Goal: Transaction & Acquisition: Download file/media

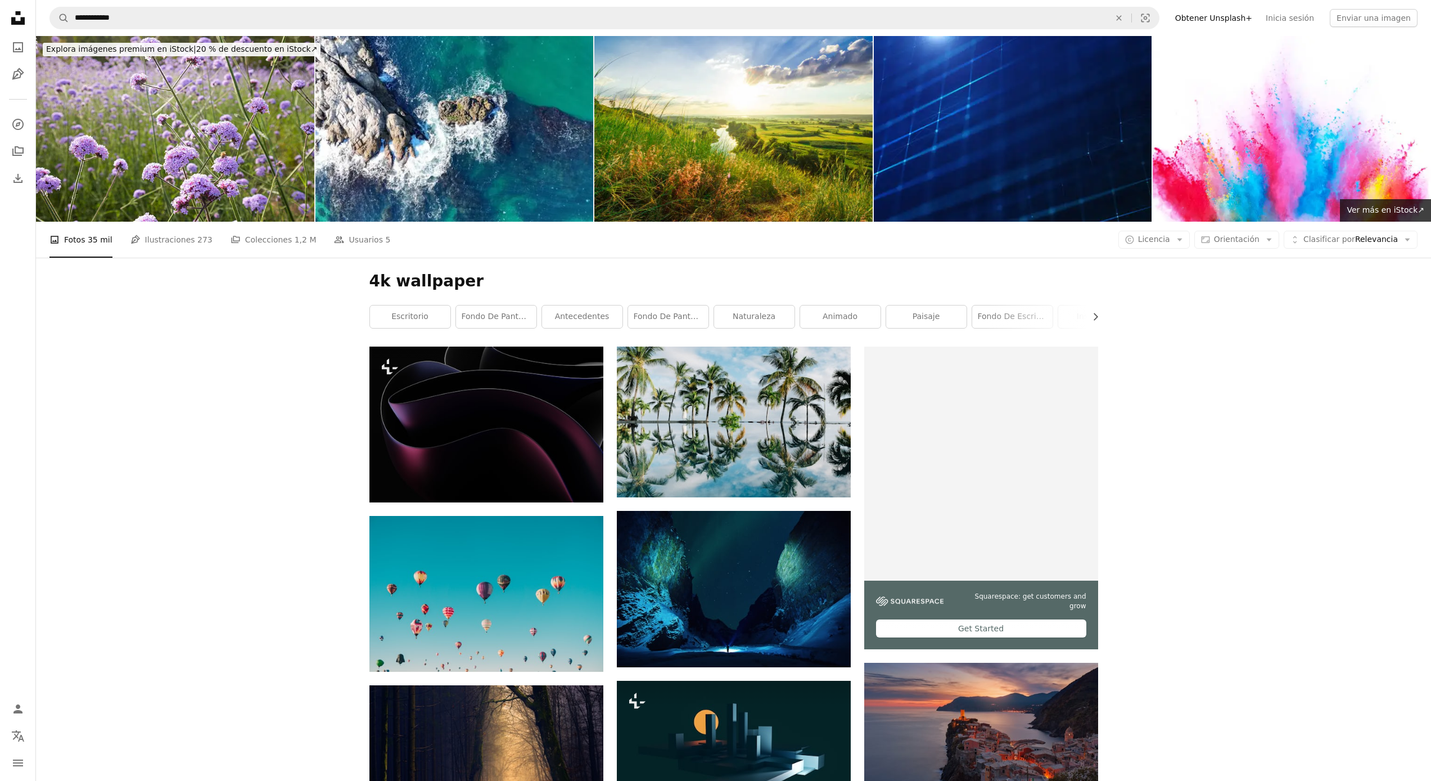
scroll to position [3590, 0]
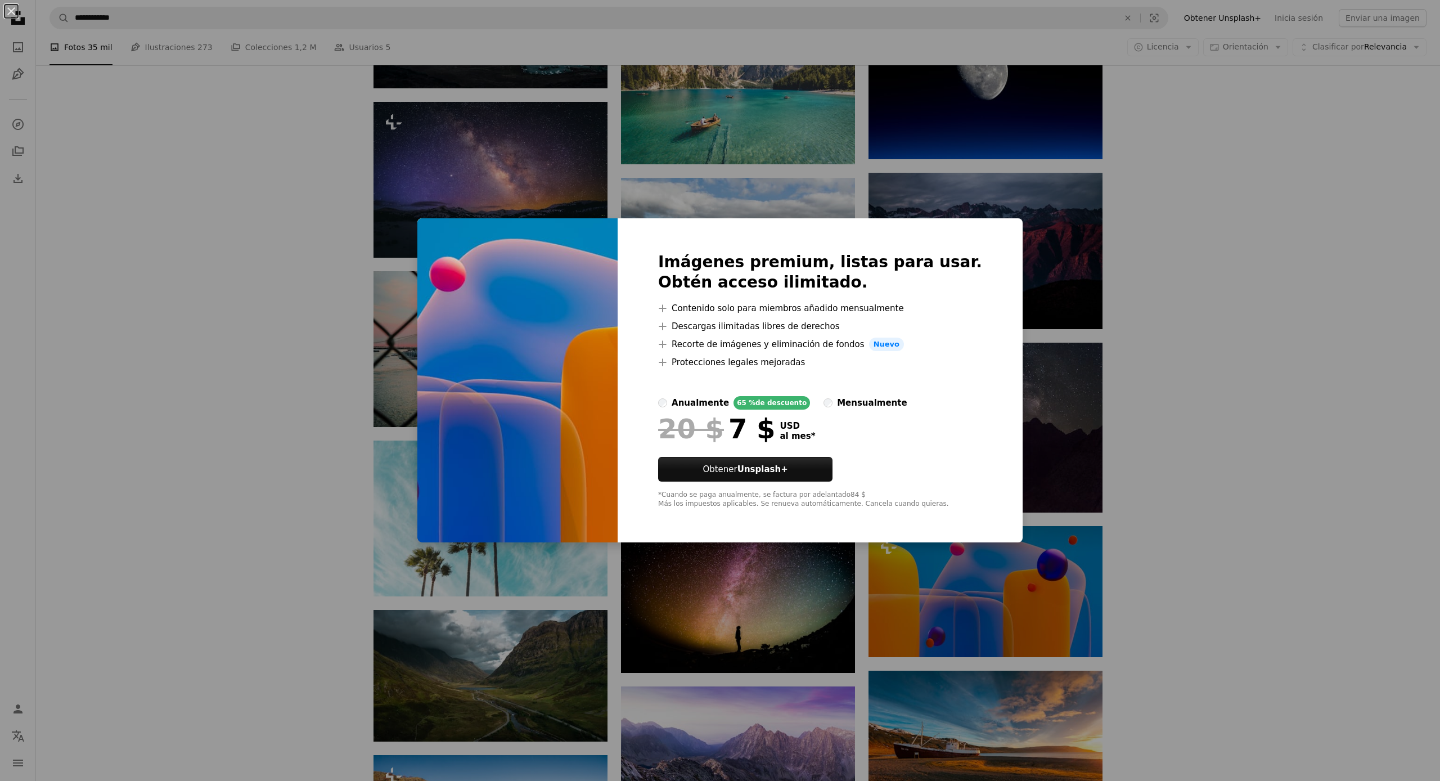
click at [281, 91] on div "An X shape Imágenes premium, listas para usar. Obtén acceso ilimitado. A plus s…" at bounding box center [720, 390] width 1440 height 781
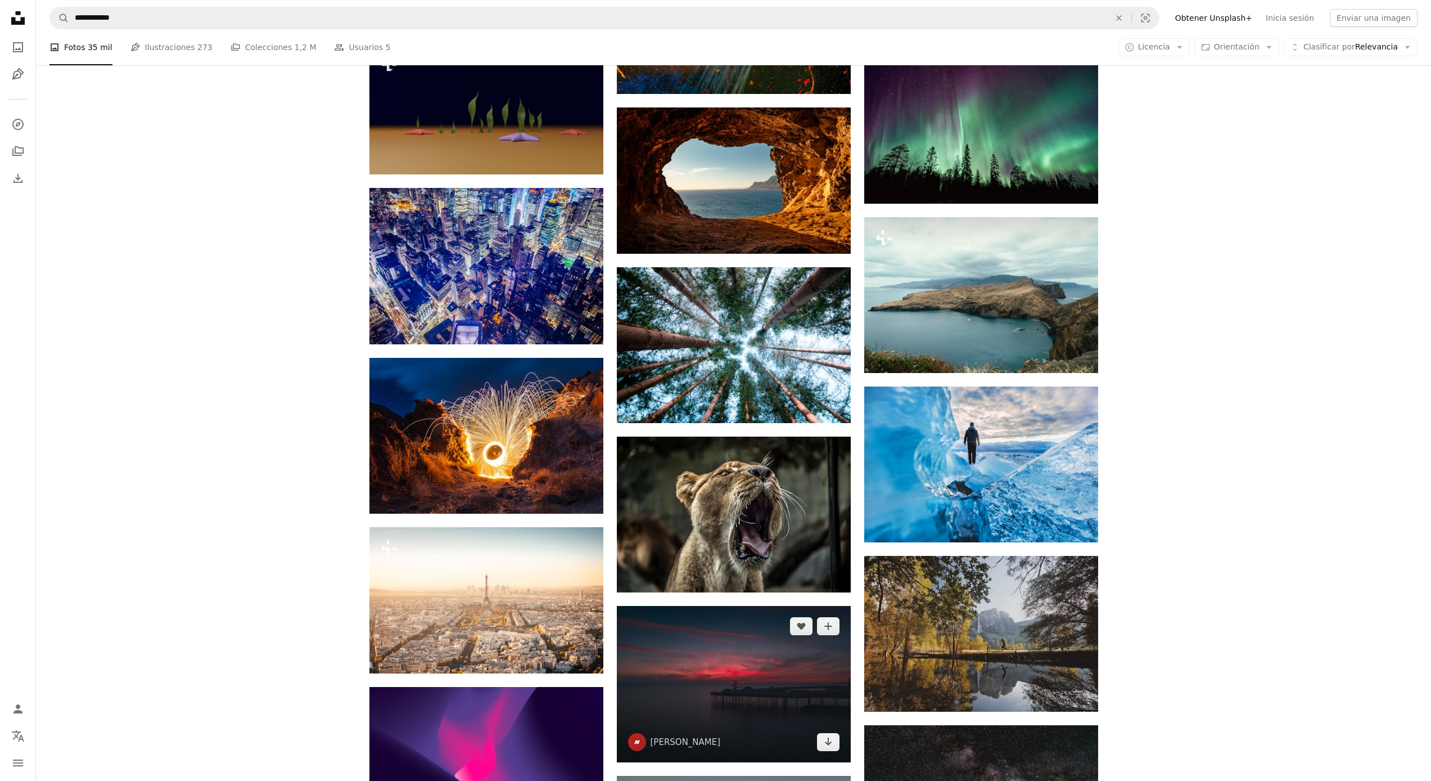
scroll to position [6023, 0]
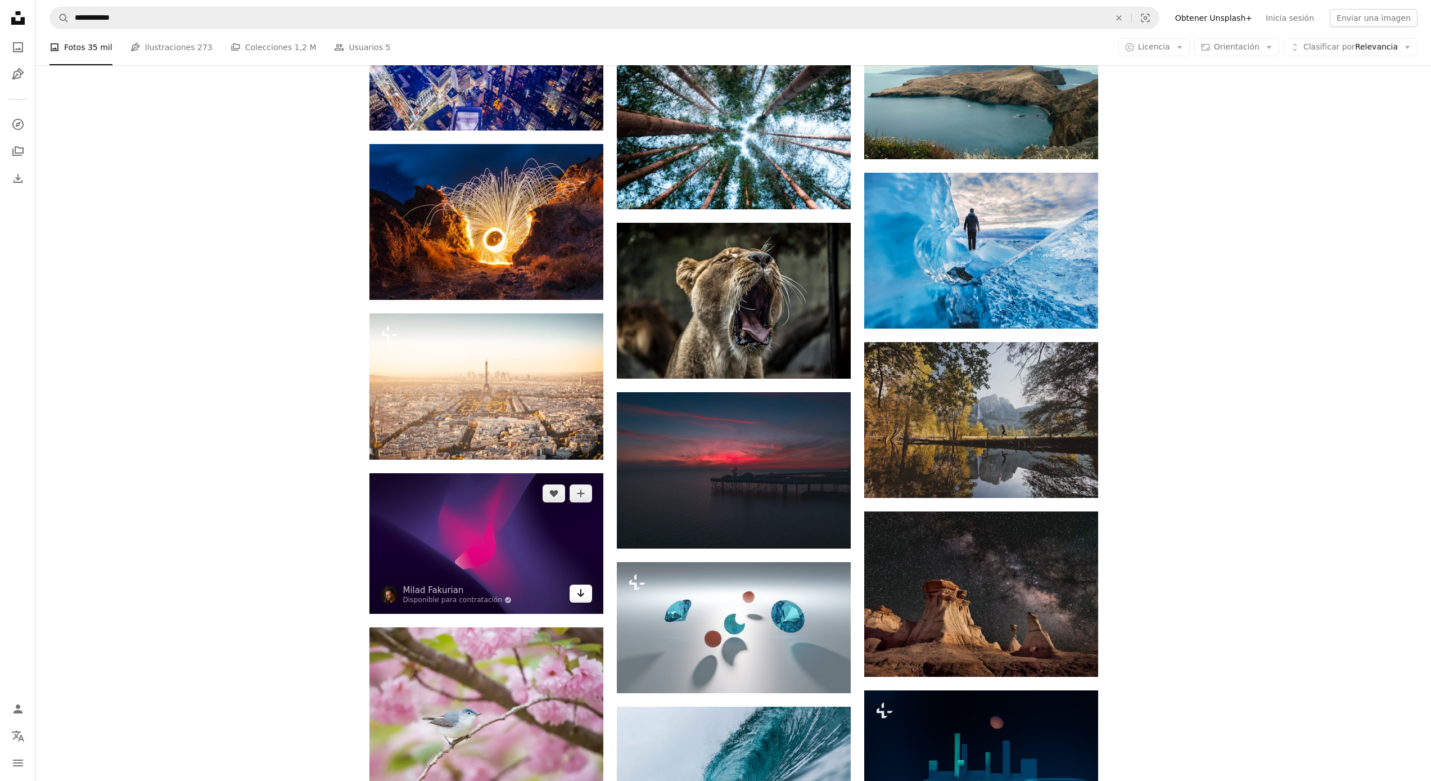
click at [588, 593] on link "Arrow pointing down" at bounding box center [581, 593] width 22 height 18
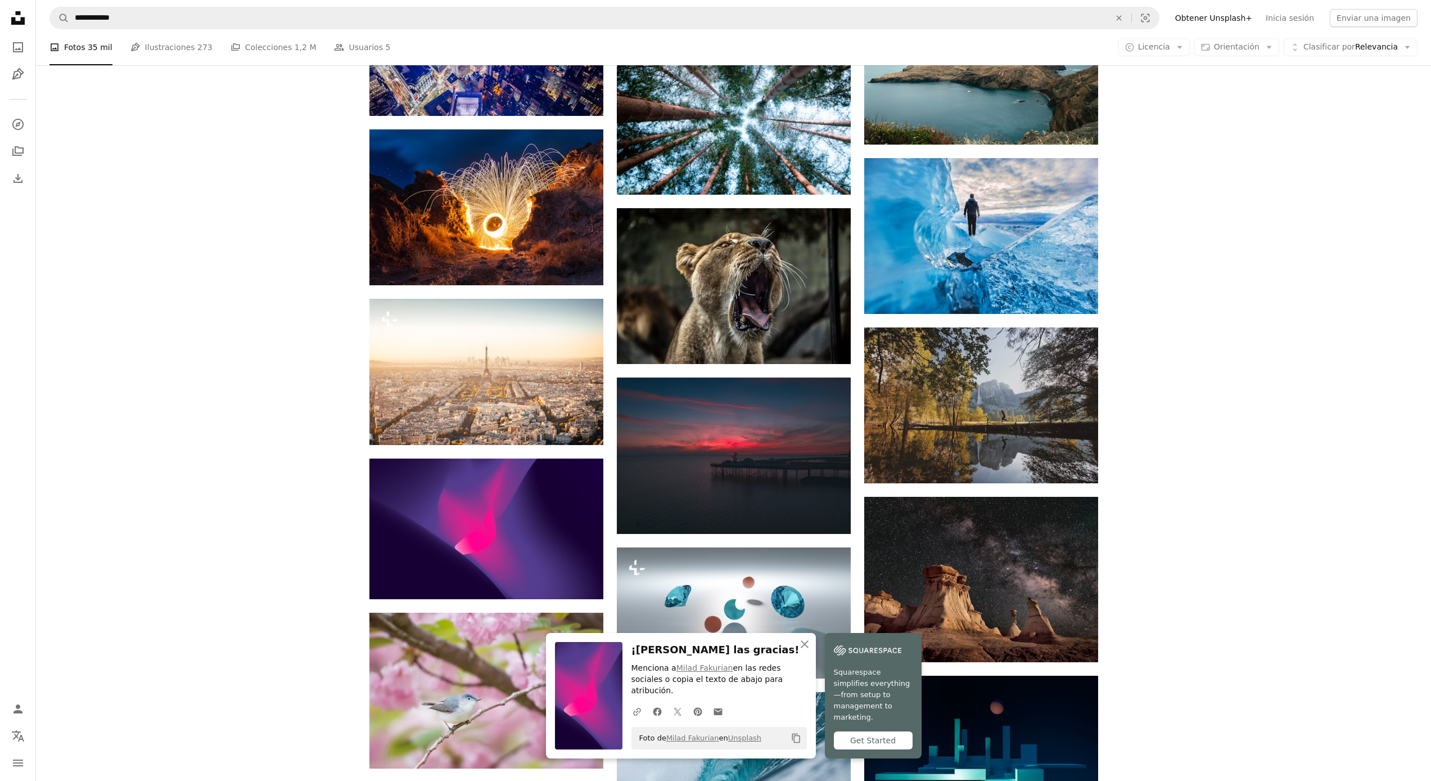
scroll to position [6111, 0]
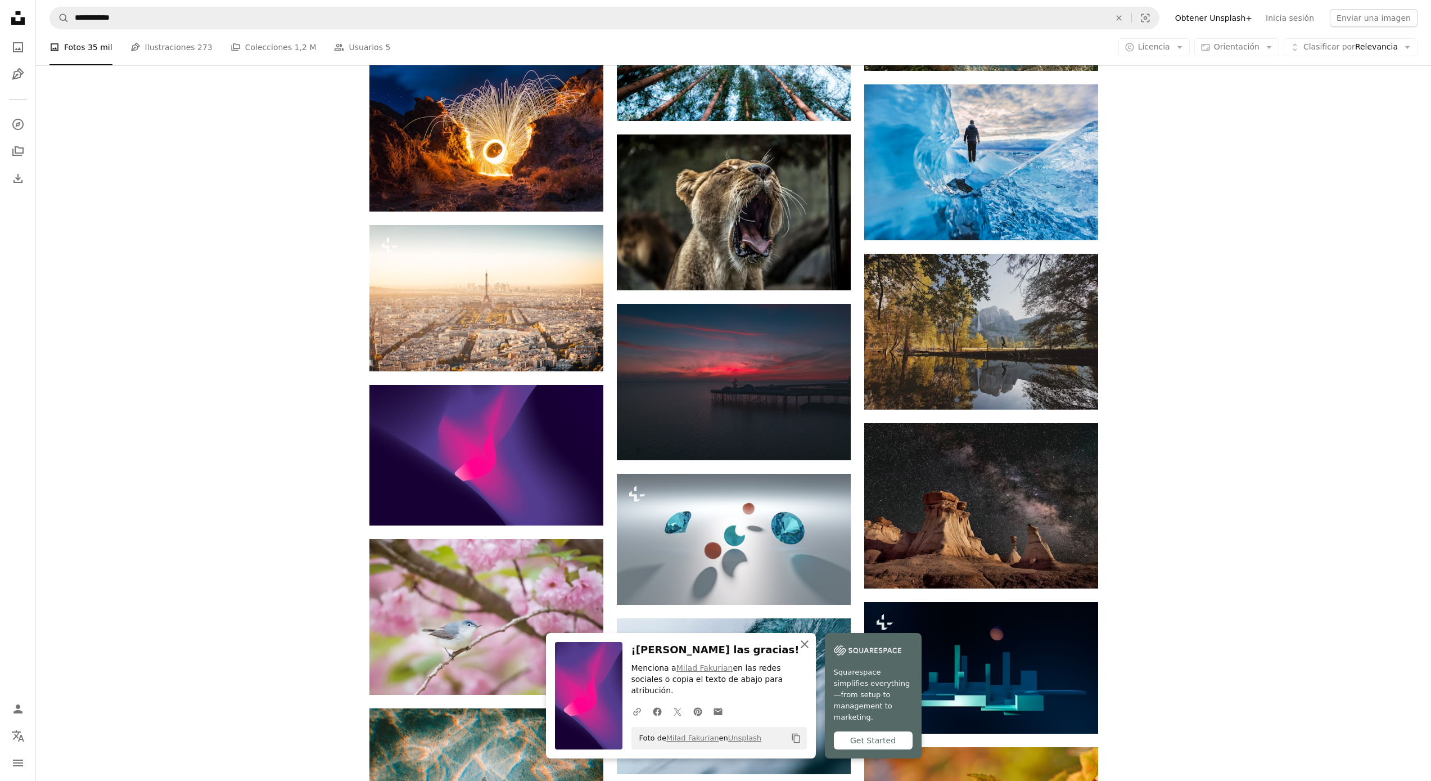
click at [801, 651] on icon "An X shape" at bounding box center [804, 643] width 13 height 13
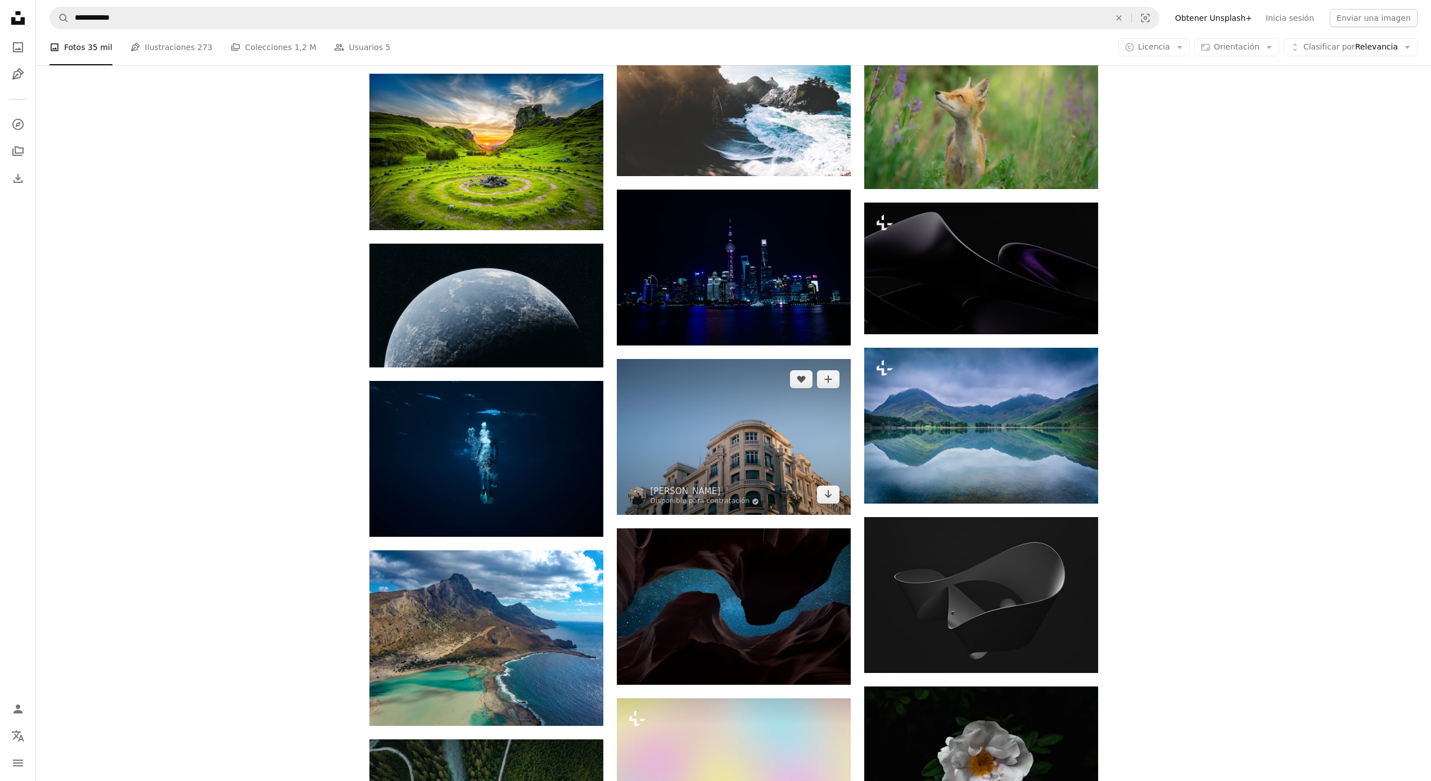
scroll to position [7569, 0]
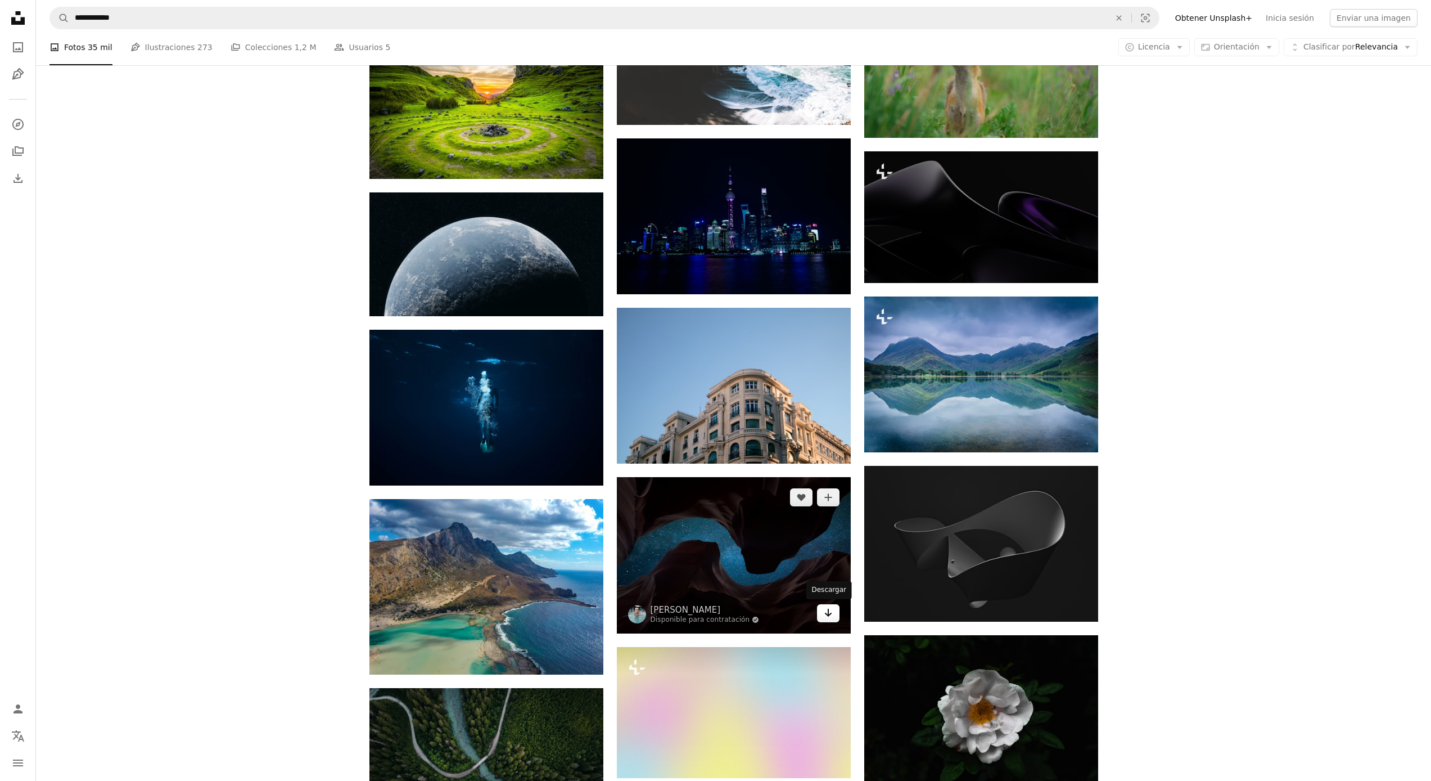
click at [827, 617] on icon "Arrow pointing down" at bounding box center [828, 612] width 9 height 13
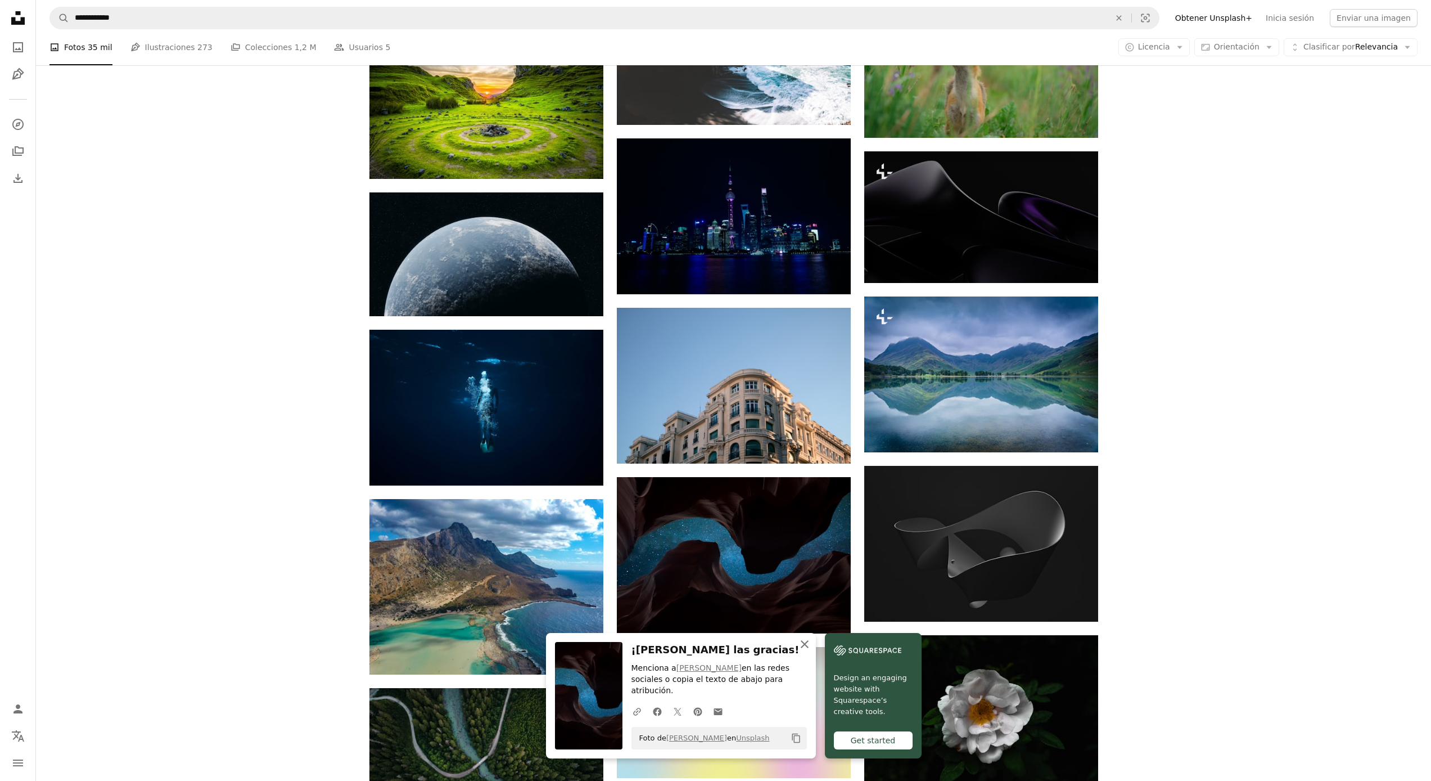
click at [804, 651] on icon "An X shape" at bounding box center [804, 643] width 13 height 13
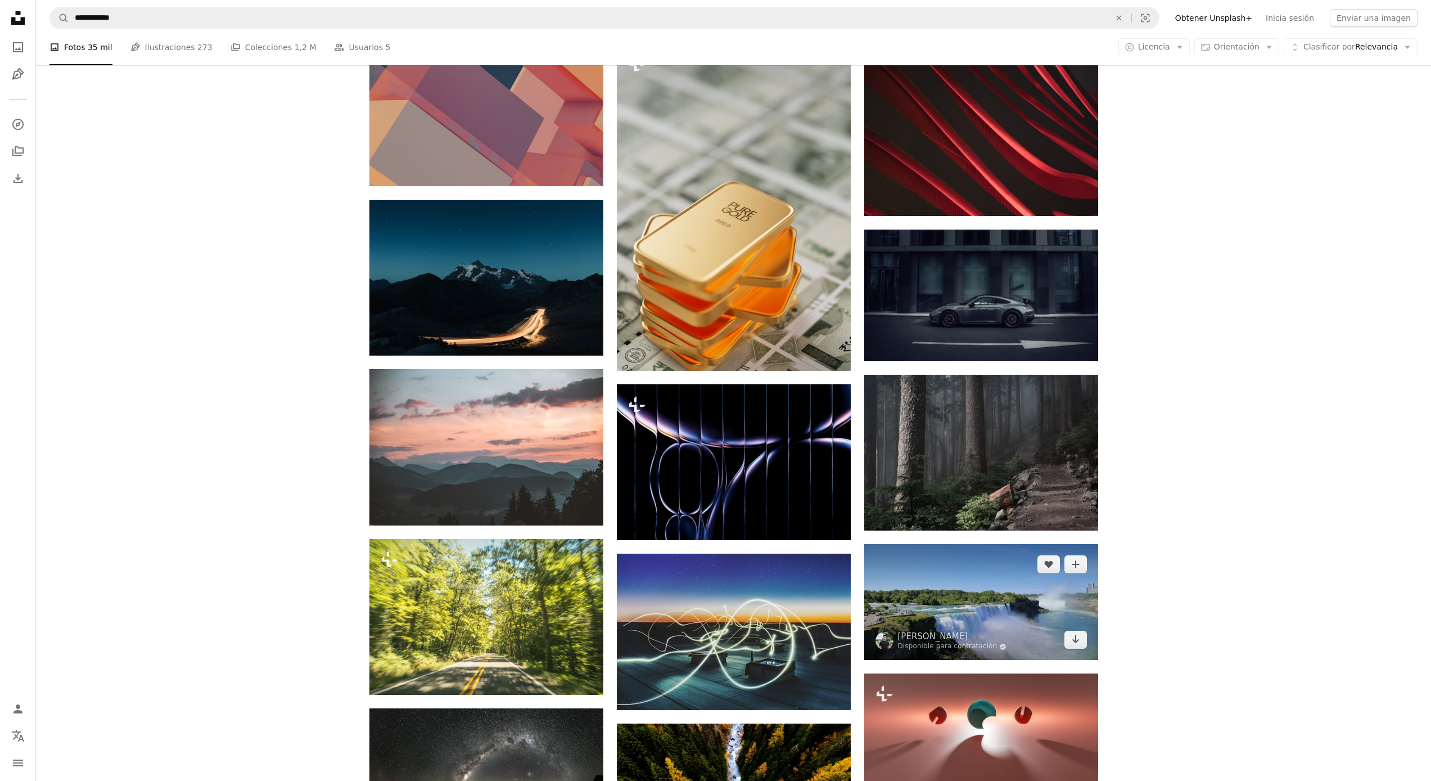
scroll to position [12521, 0]
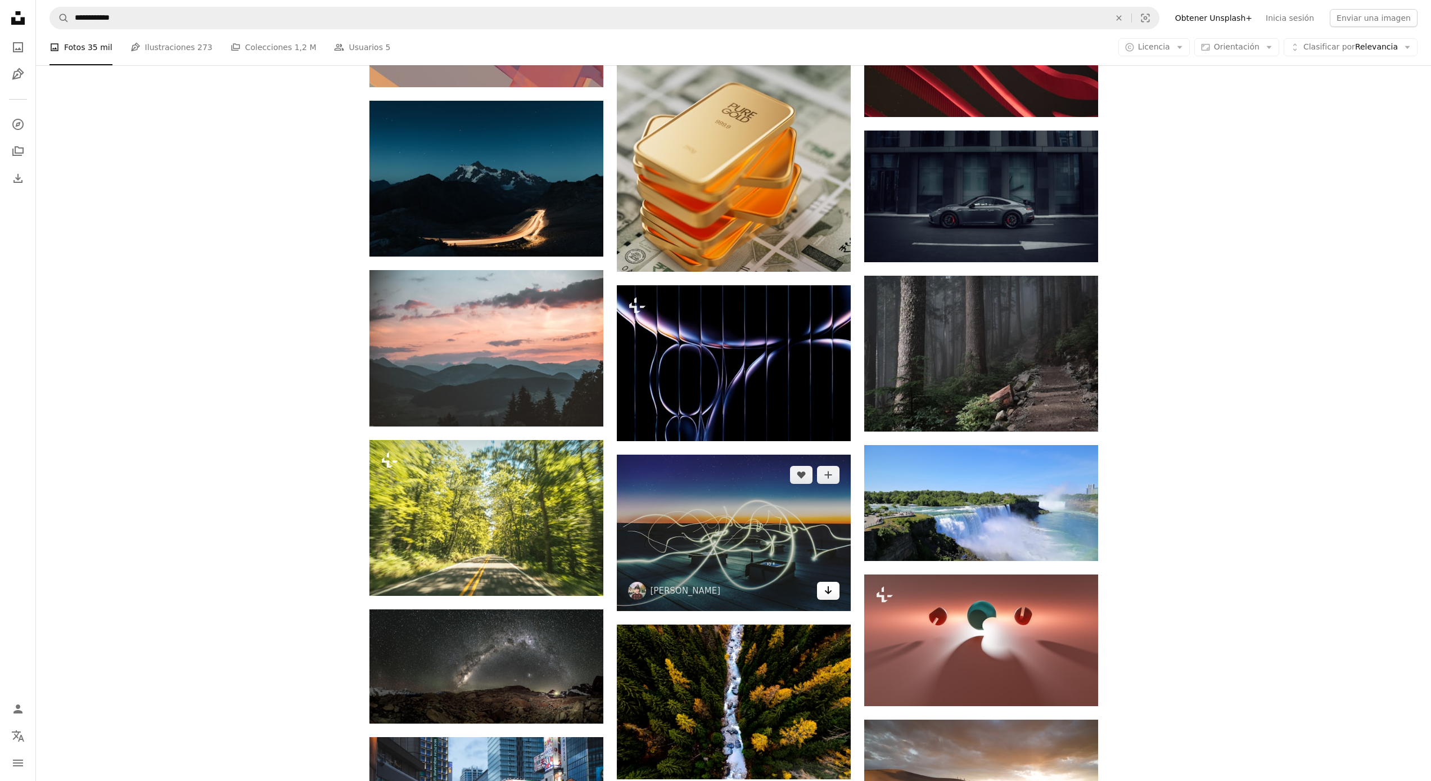
click at [833, 592] on link "Arrow pointing down" at bounding box center [828, 591] width 22 height 18
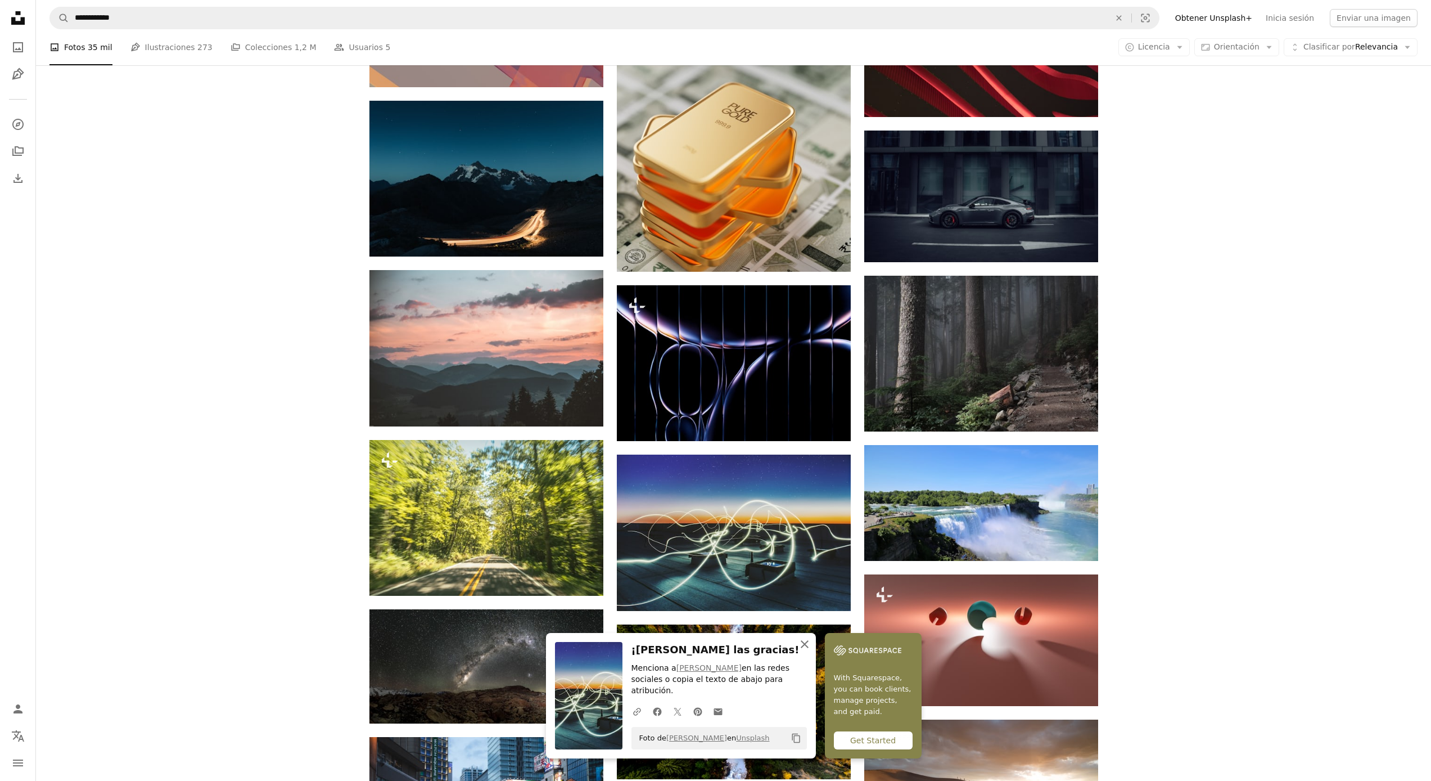
click at [805, 651] on icon "An X shape" at bounding box center [804, 643] width 13 height 13
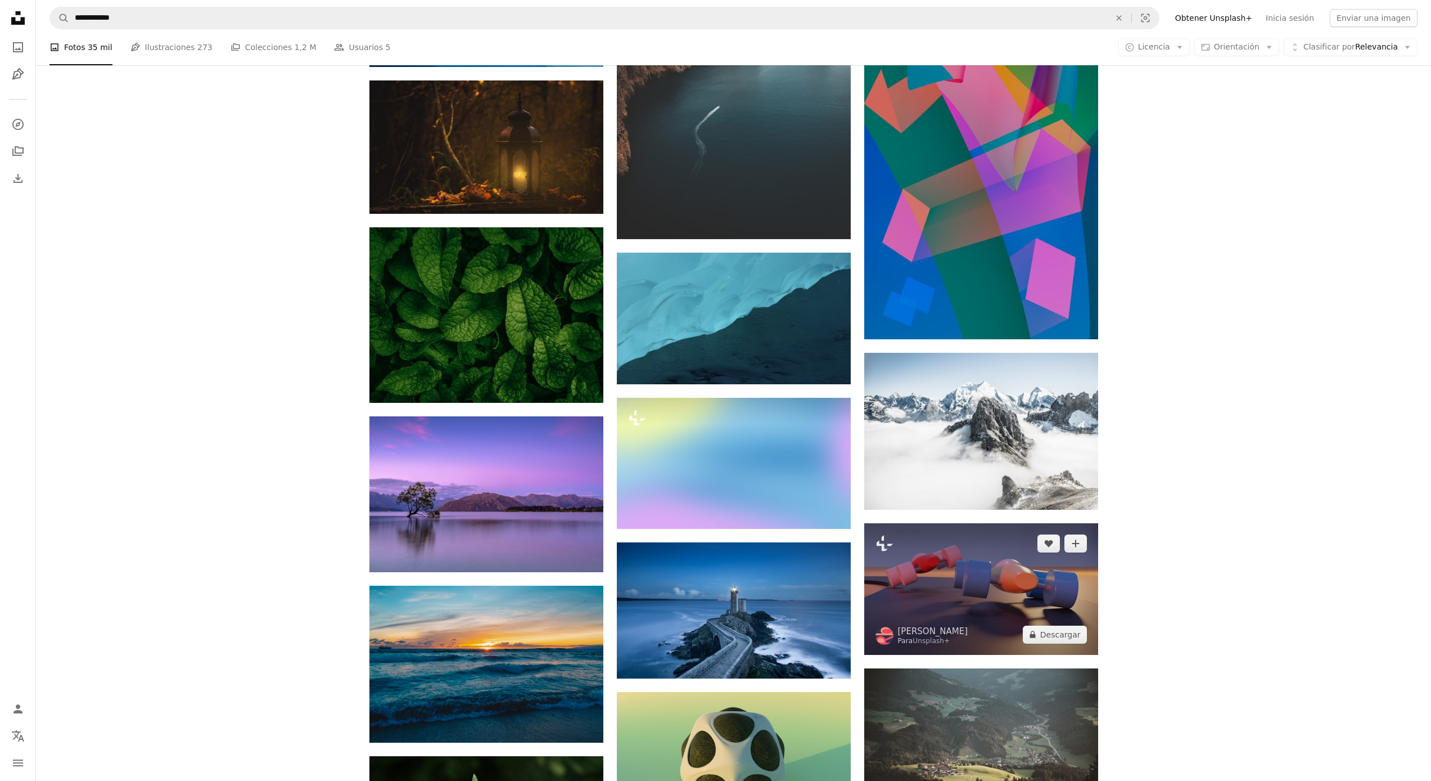
scroll to position [17366, 0]
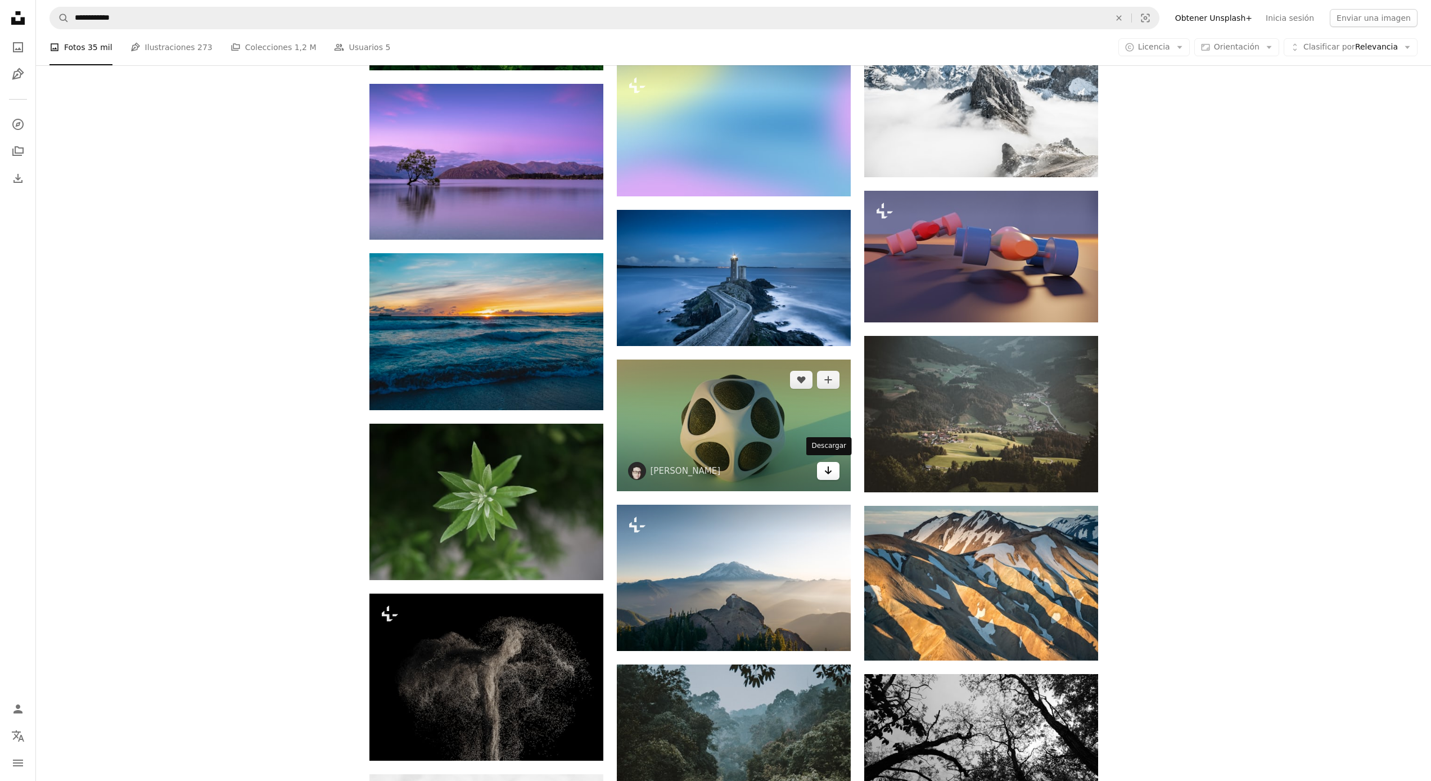
click at [833, 470] on link "Arrow pointing down" at bounding box center [828, 471] width 22 height 18
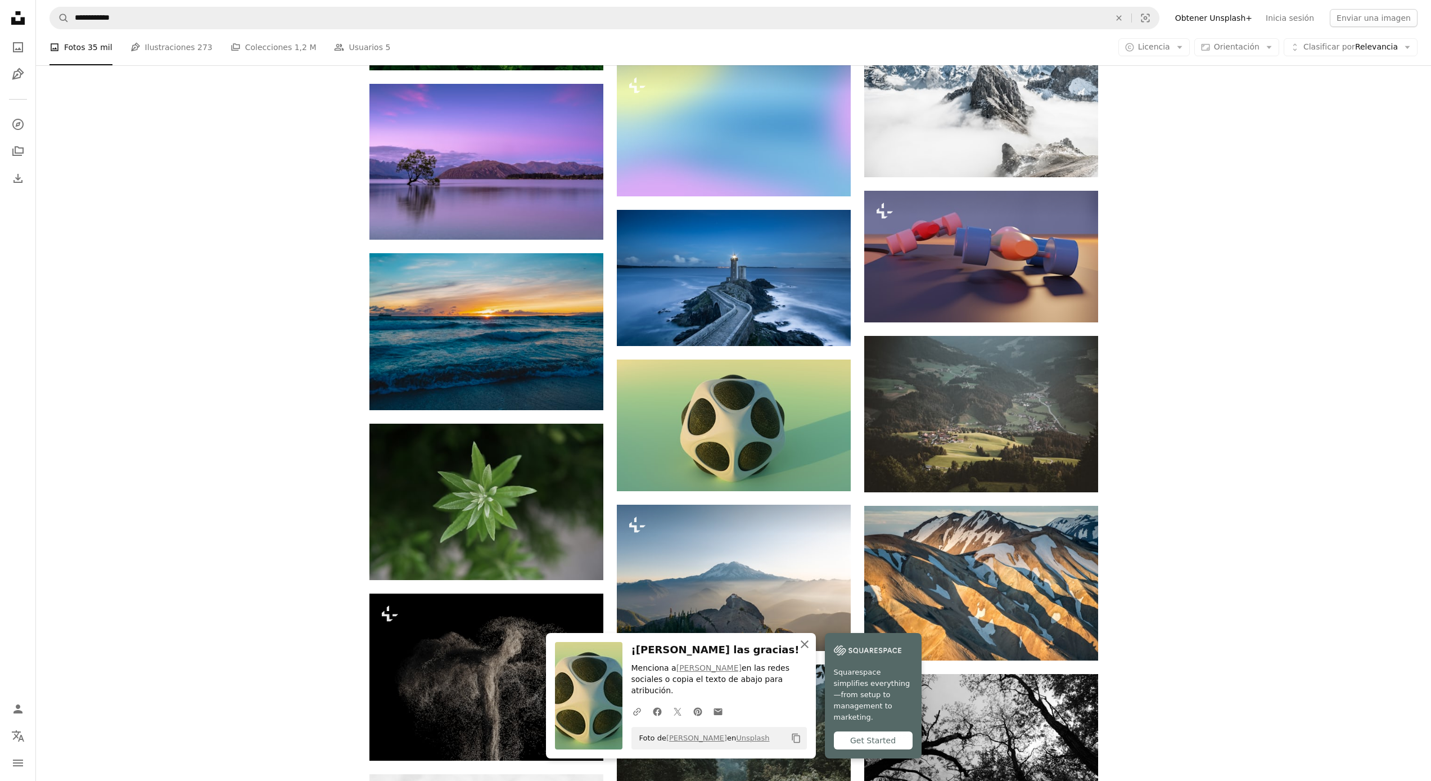
click at [805, 651] on icon "An X shape" at bounding box center [804, 643] width 13 height 13
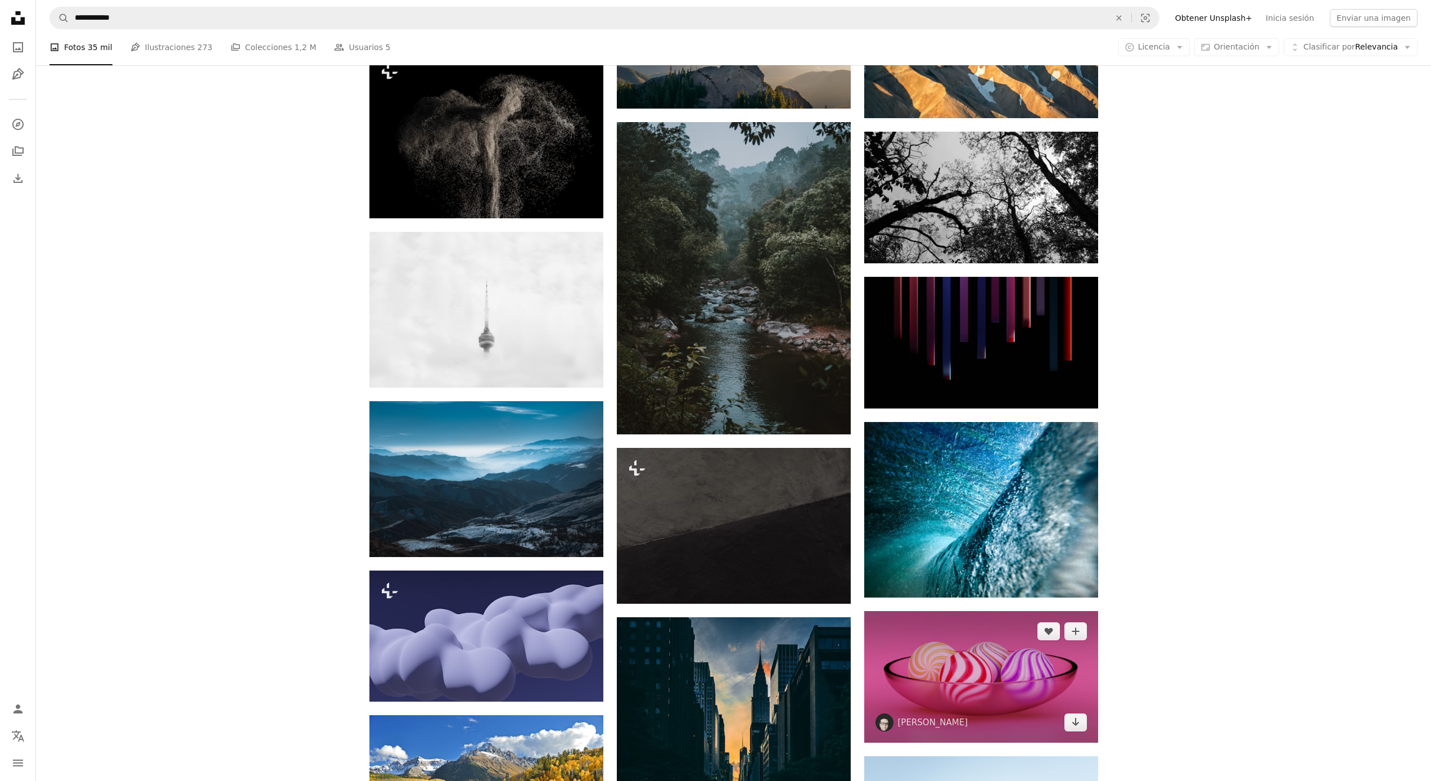
scroll to position [18000, 0]
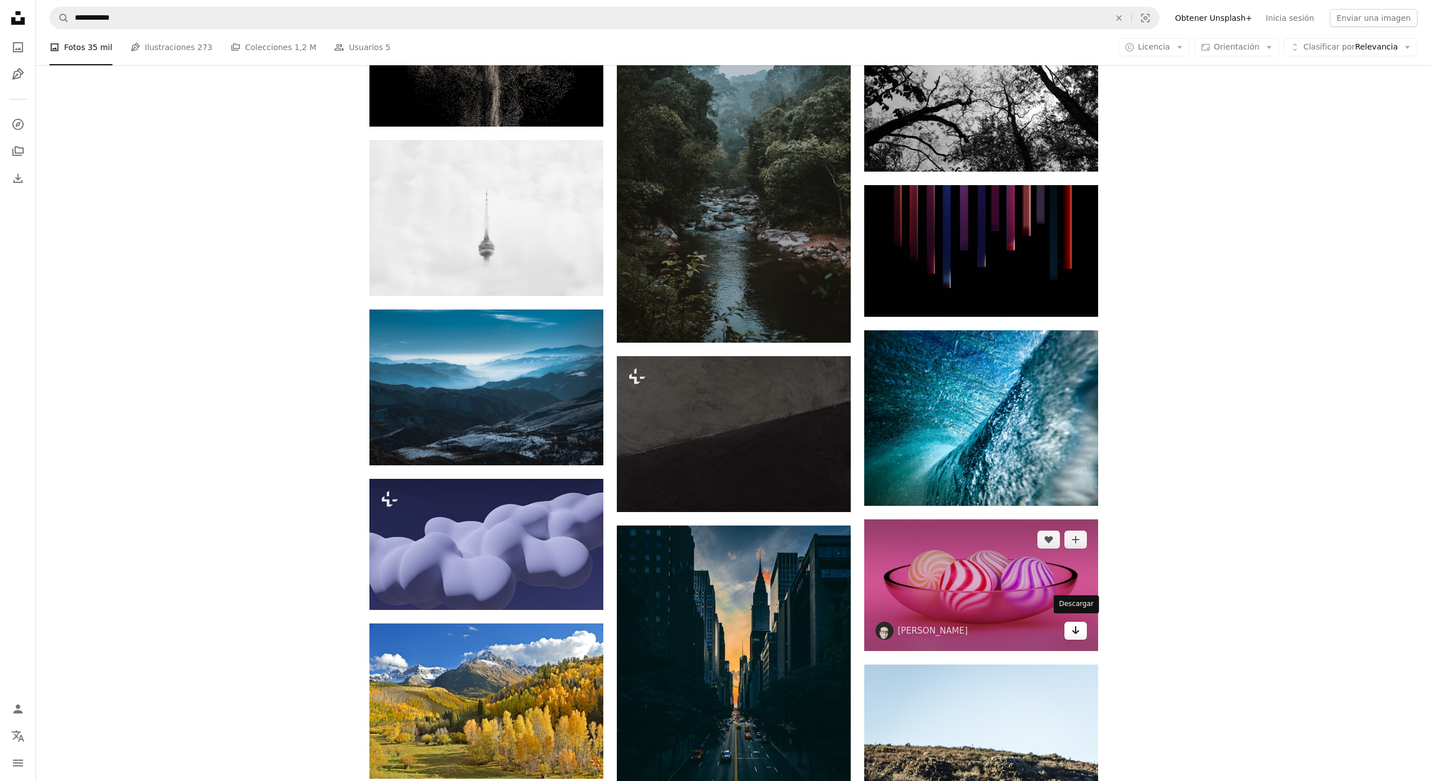
click at [1071, 628] on icon "Arrow pointing down" at bounding box center [1075, 629] width 9 height 13
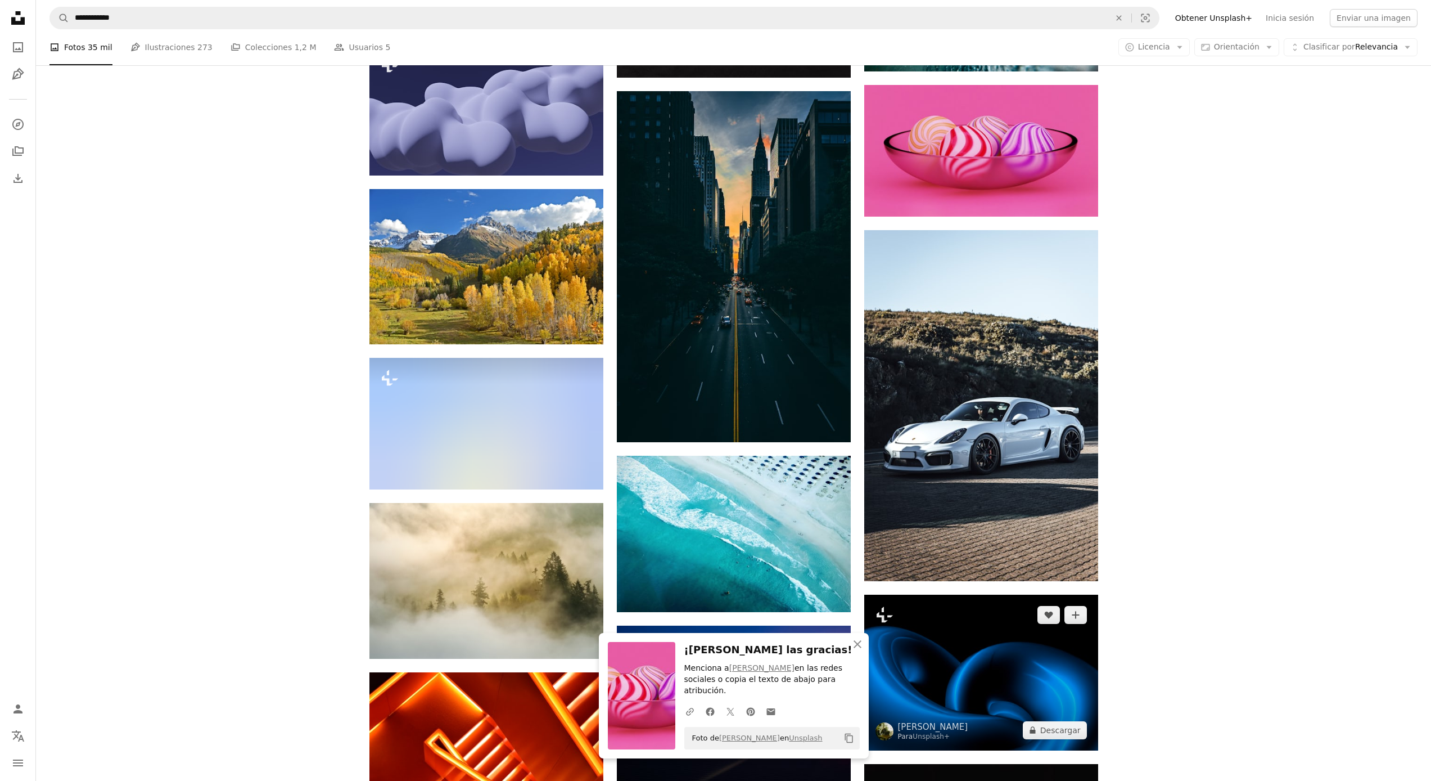
scroll to position [18538, 0]
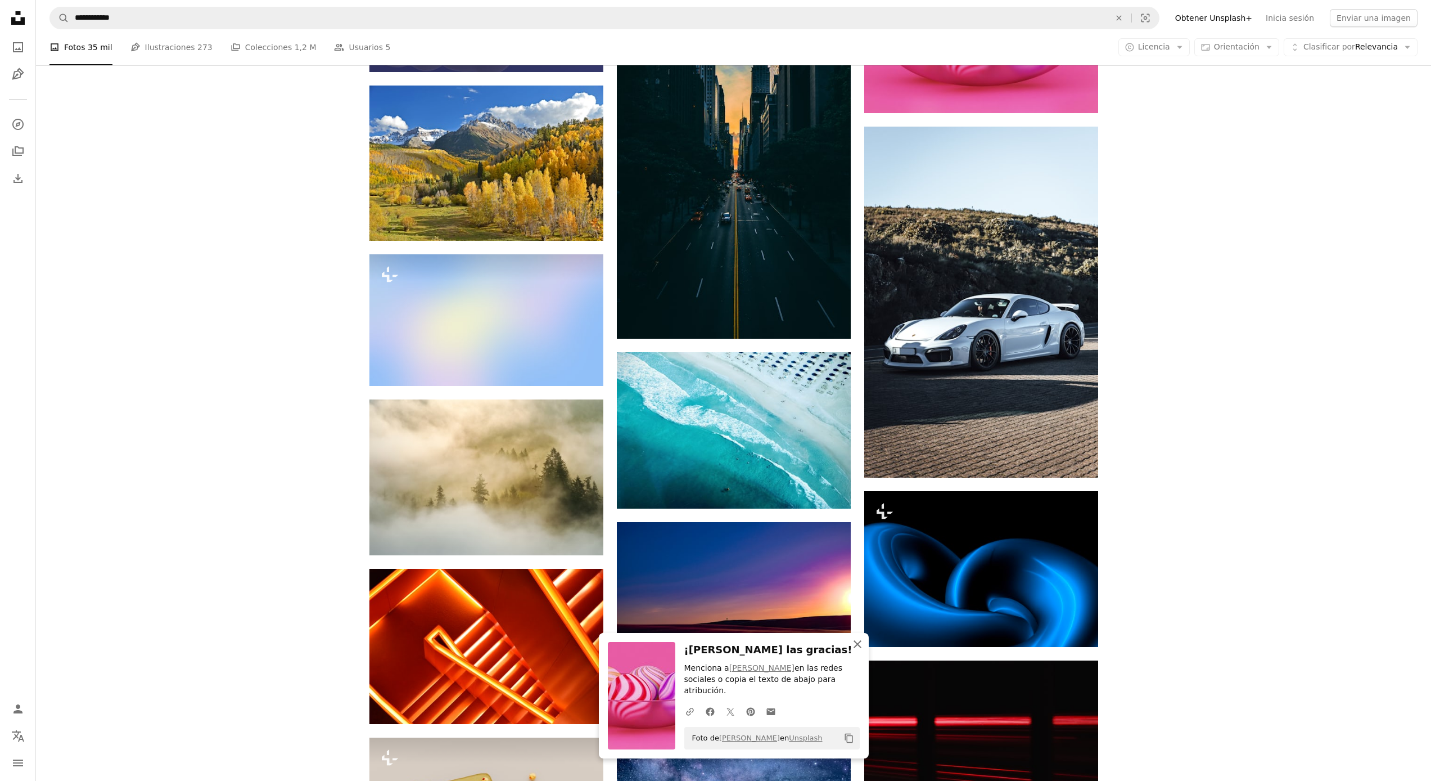
click at [862, 651] on icon "An X shape" at bounding box center [857, 643] width 13 height 13
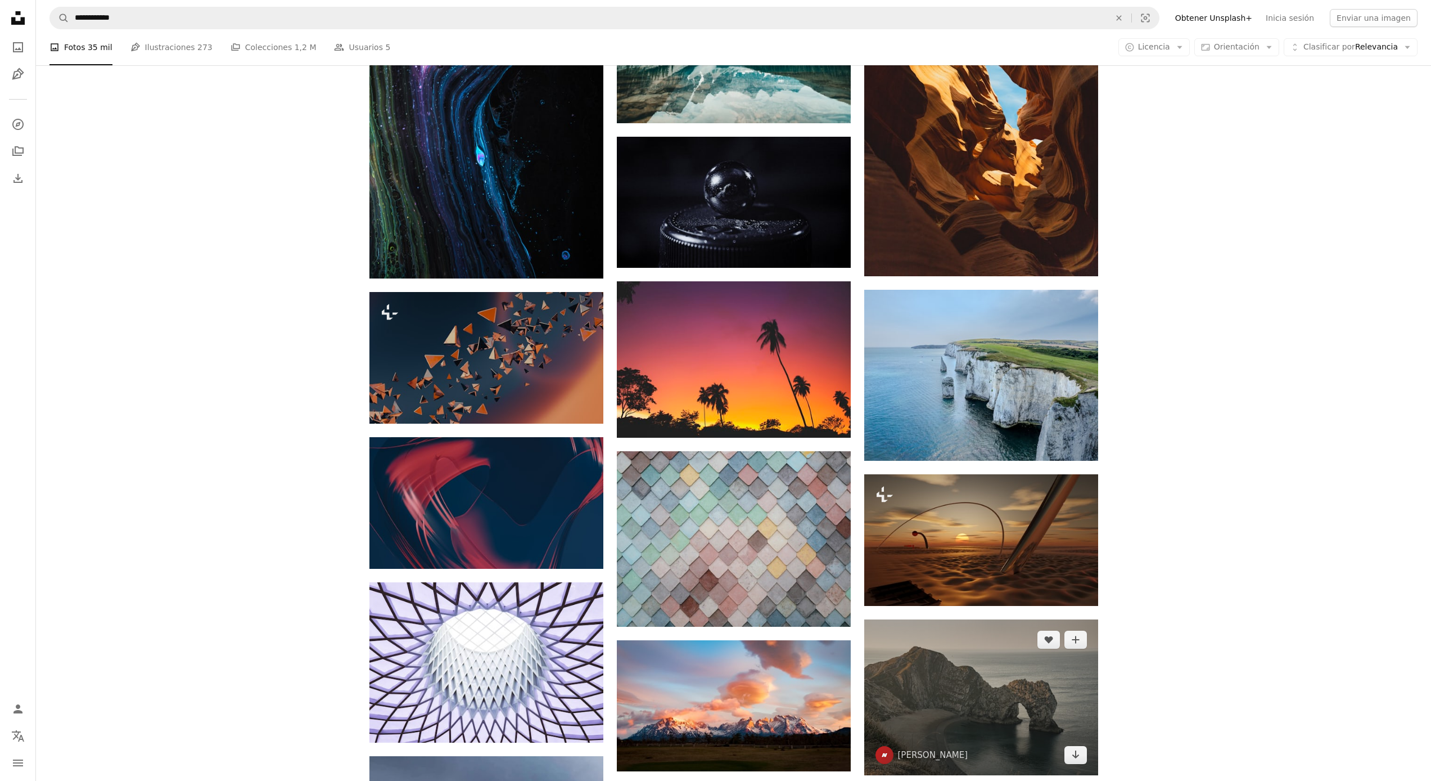
scroll to position [20946, 0]
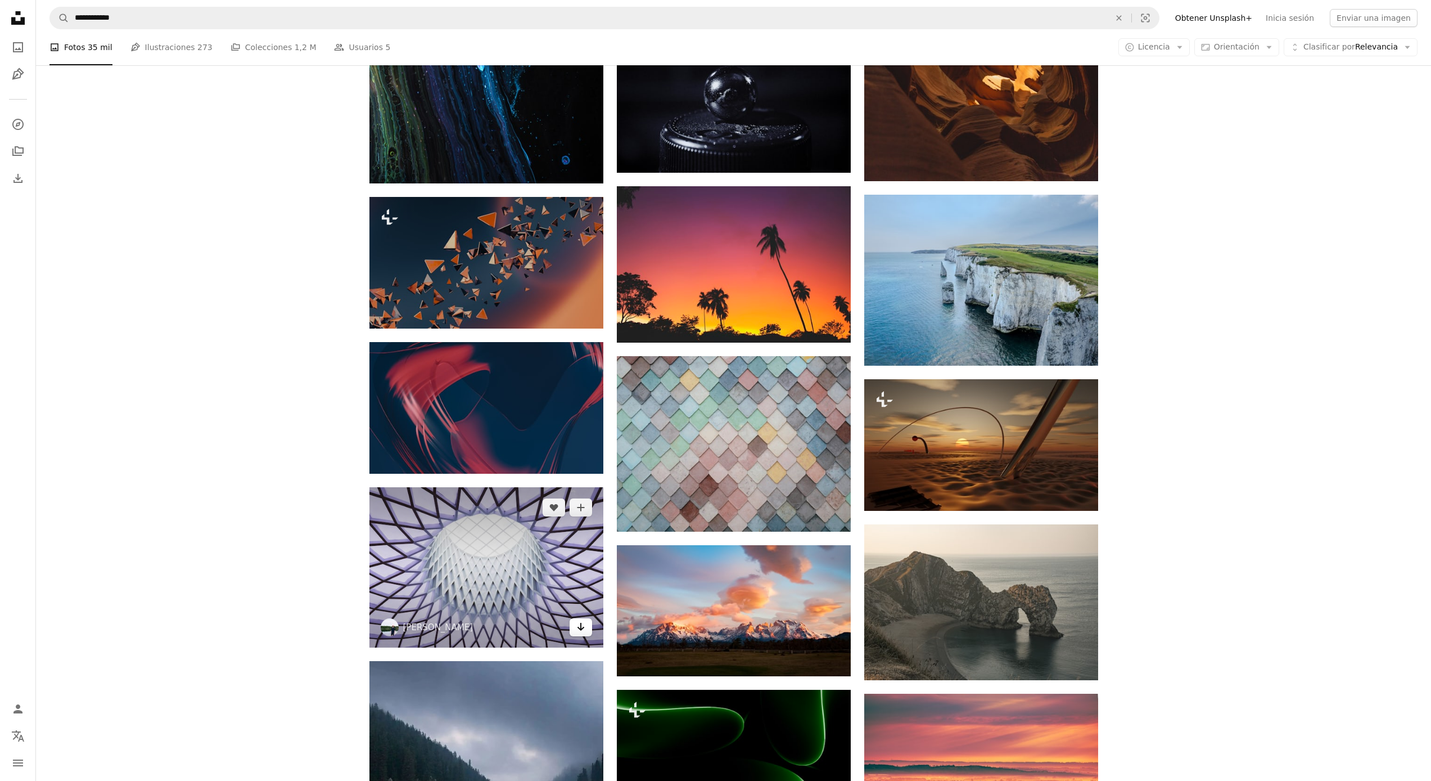
click at [586, 622] on link "Arrow pointing down" at bounding box center [581, 627] width 22 height 18
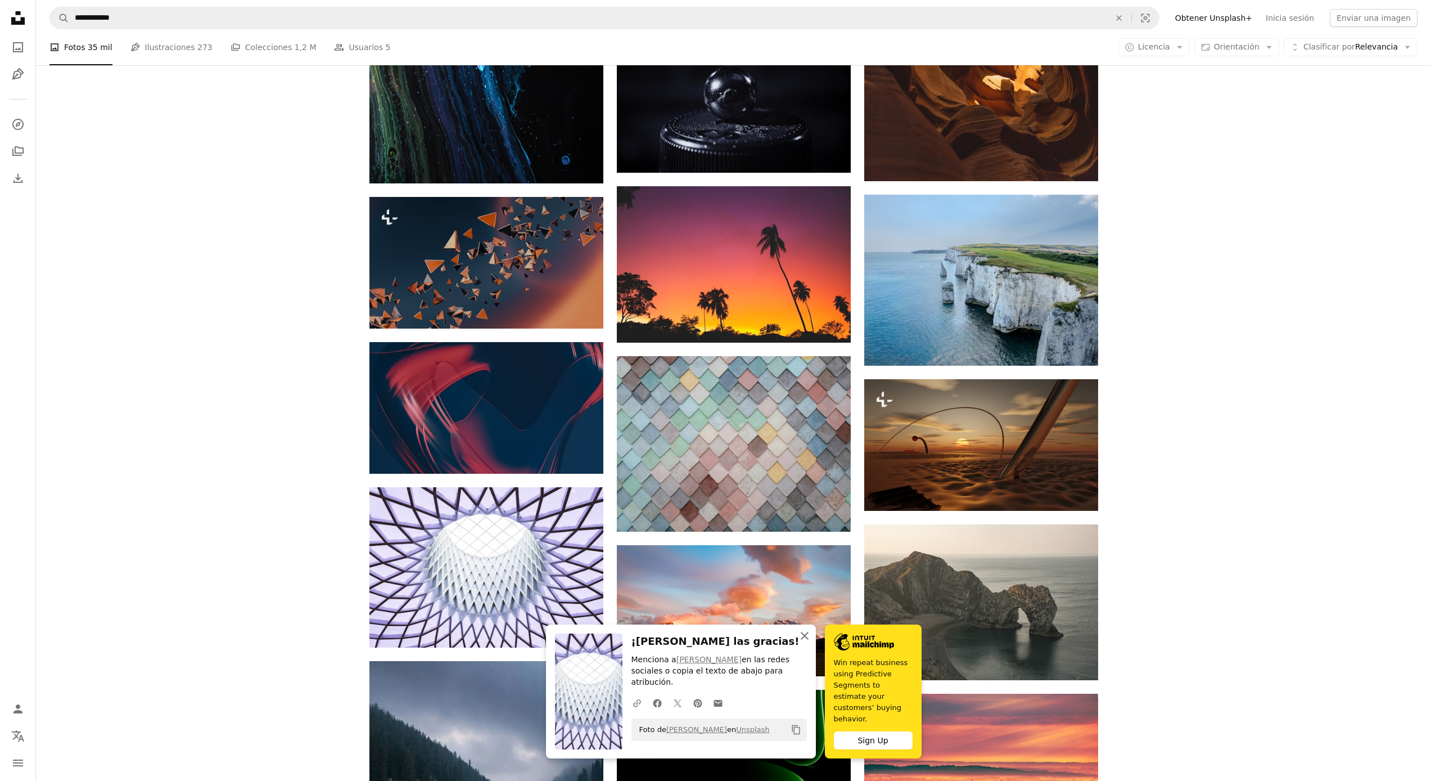
click at [803, 640] on icon "button" at bounding box center [805, 636] width 8 height 8
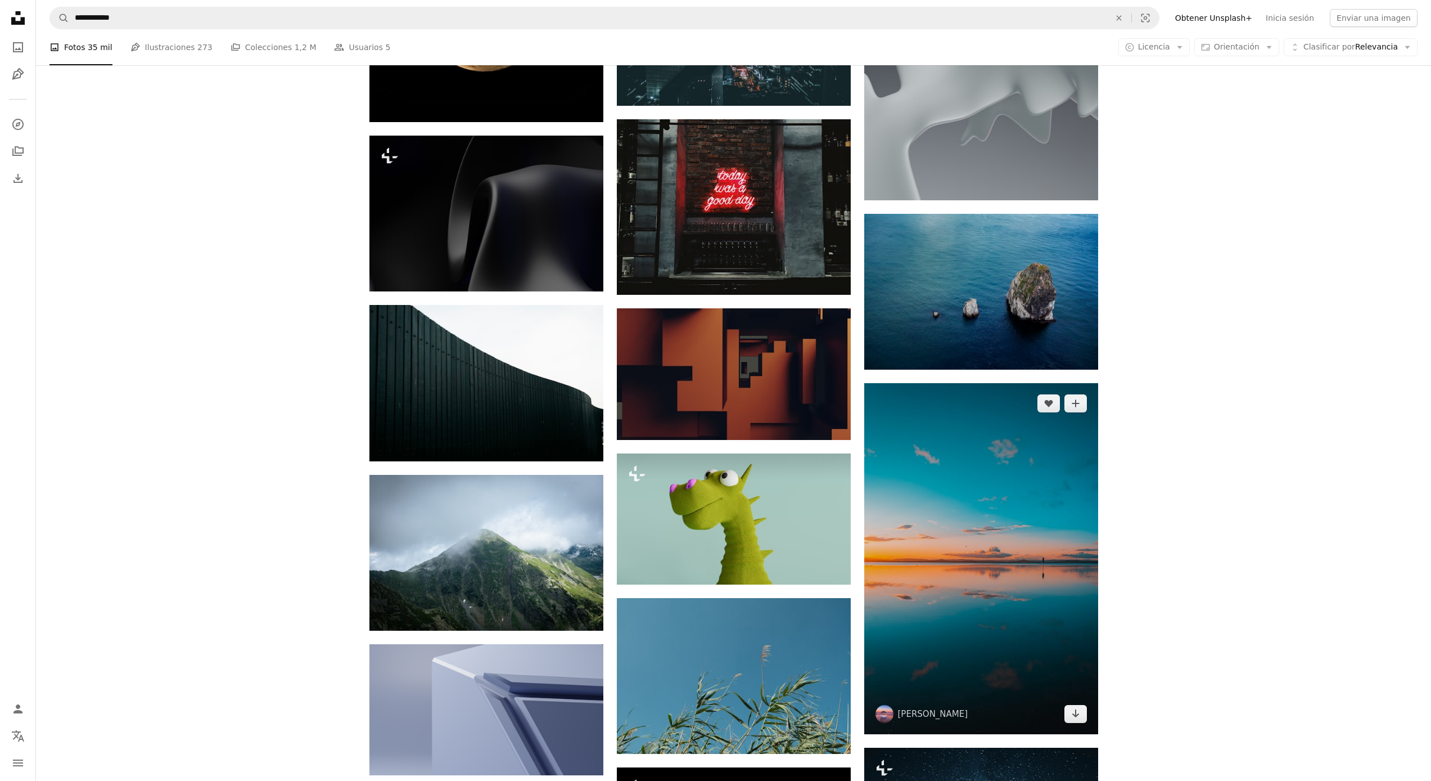
scroll to position [22123, 0]
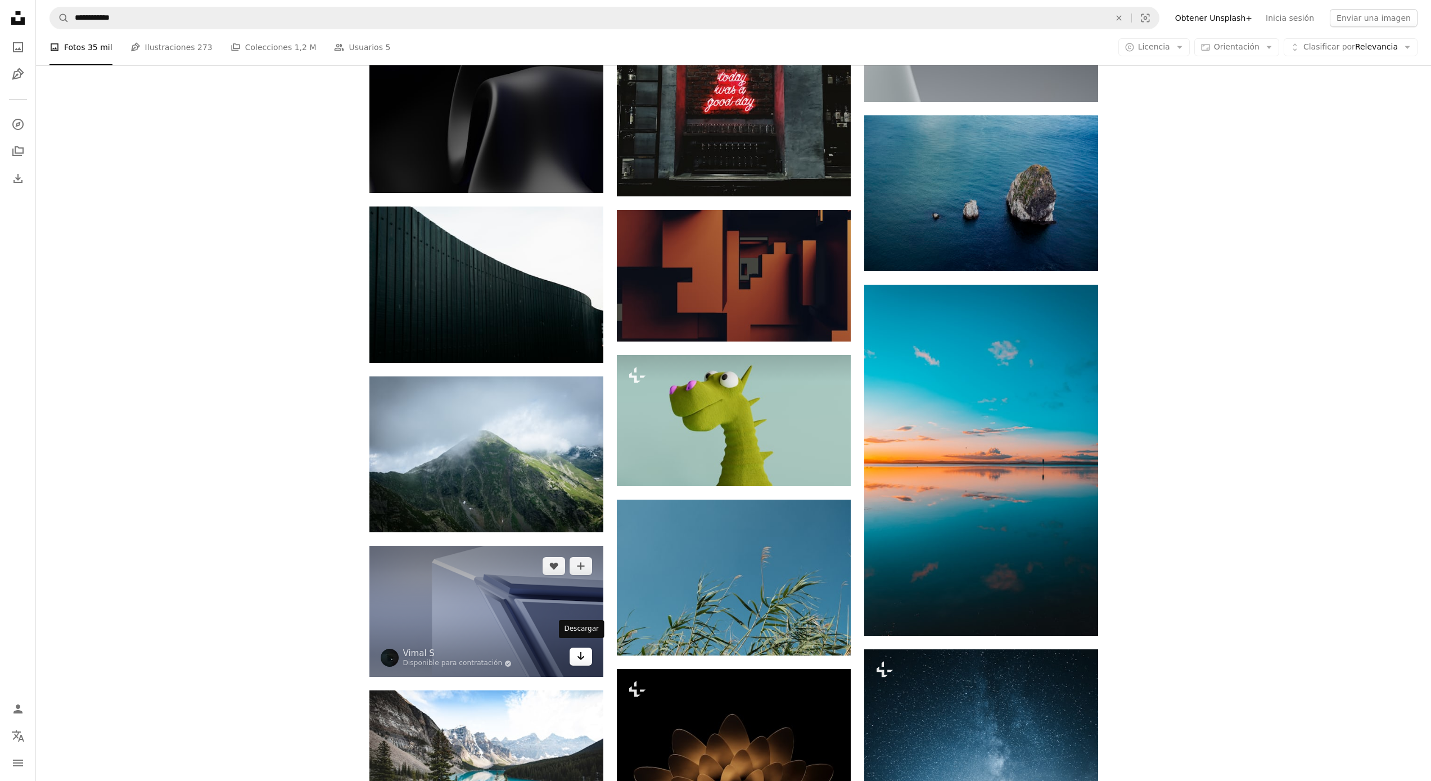
click at [579, 652] on icon "Arrow pointing down" at bounding box center [581, 655] width 9 height 13
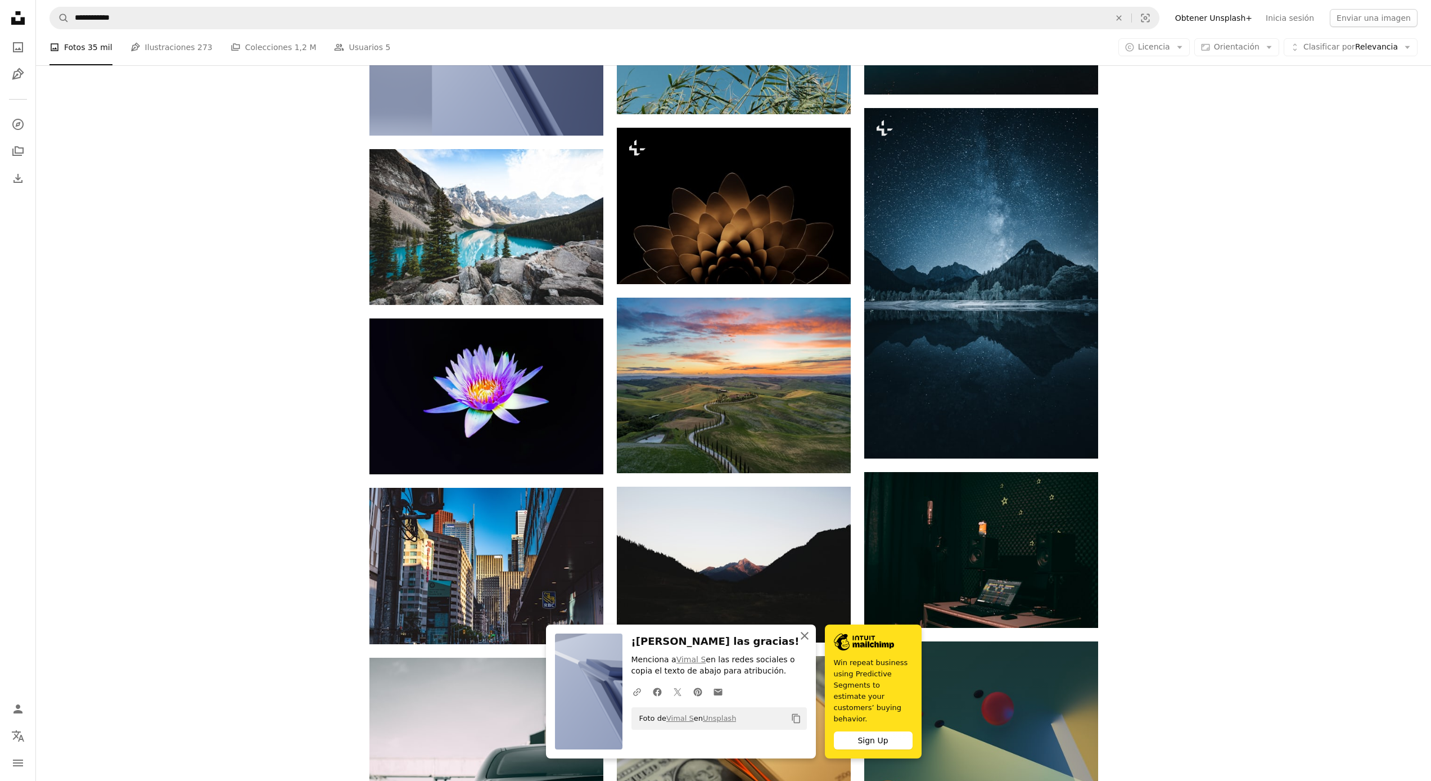
scroll to position [22878, 0]
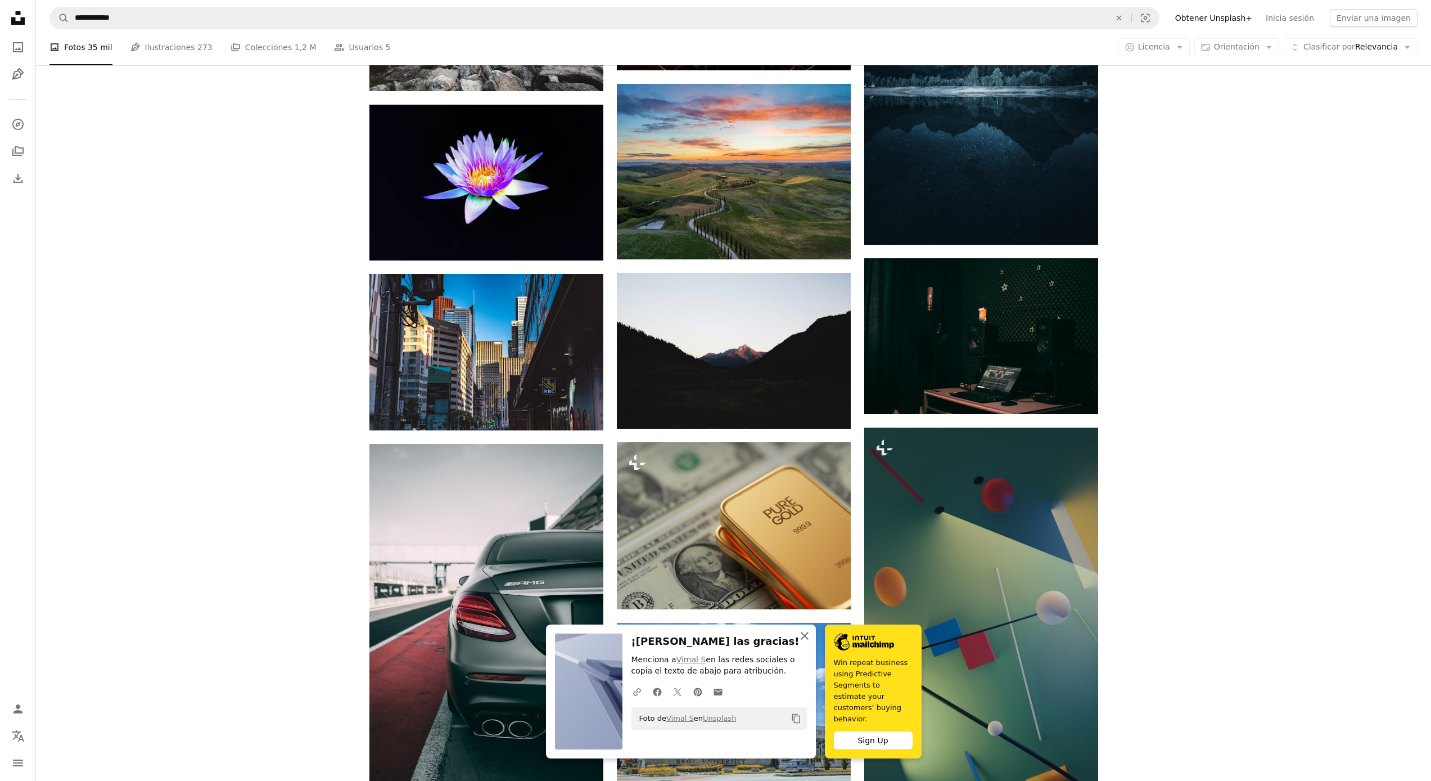
click at [809, 642] on icon "An X shape" at bounding box center [804, 635] width 13 height 13
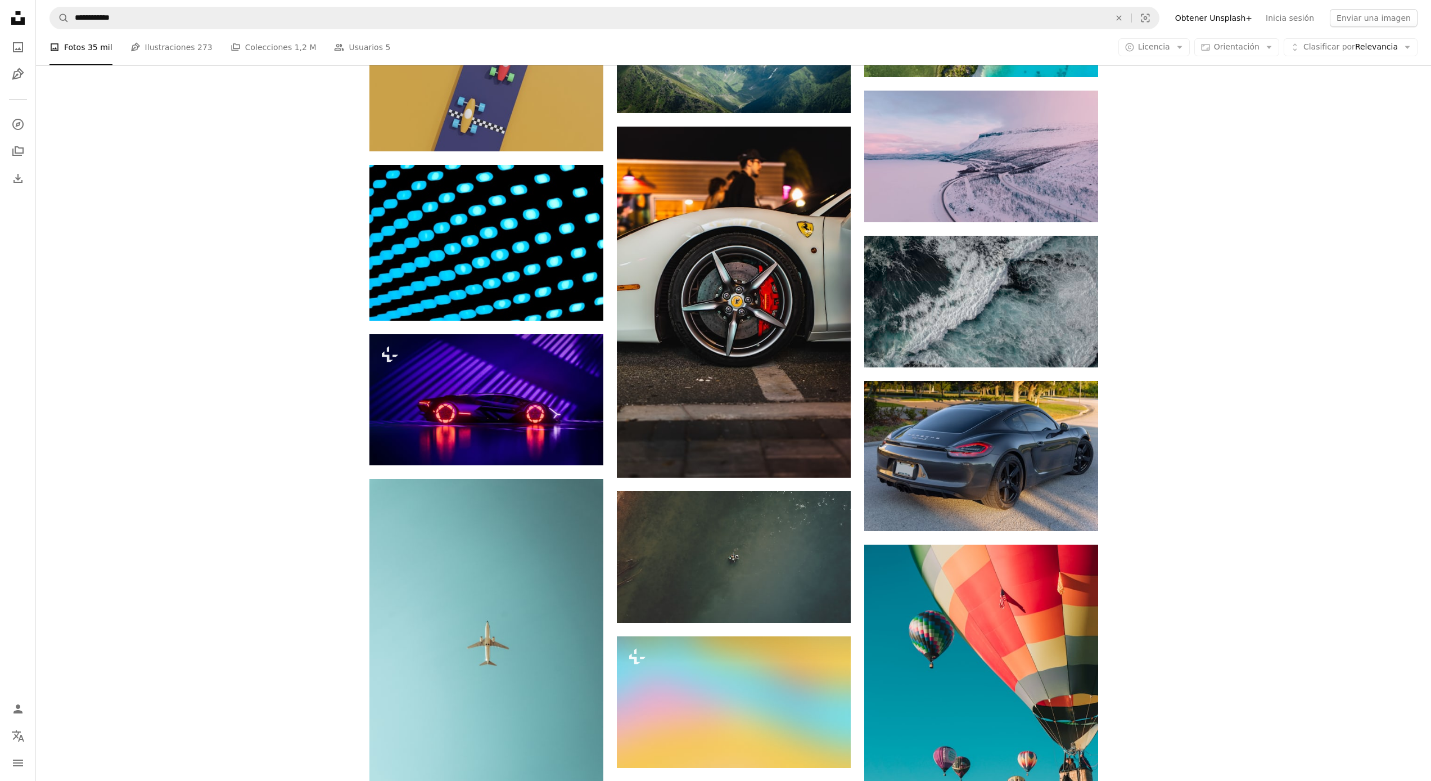
scroll to position [26759, 0]
